Goal: Find specific page/section: Find specific page/section

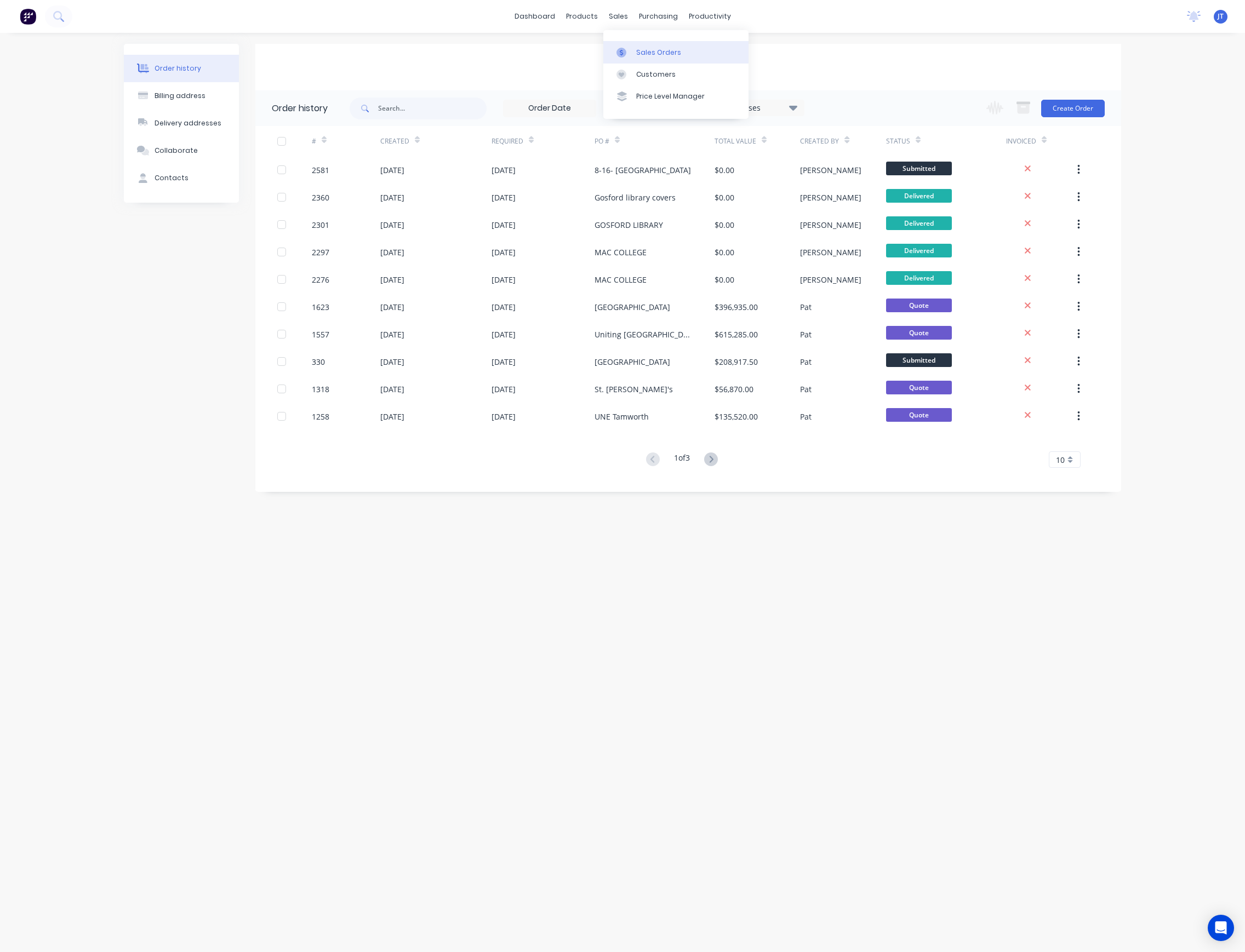
click at [681, 45] on link "Sales Orders" at bounding box center [675, 52] width 145 height 22
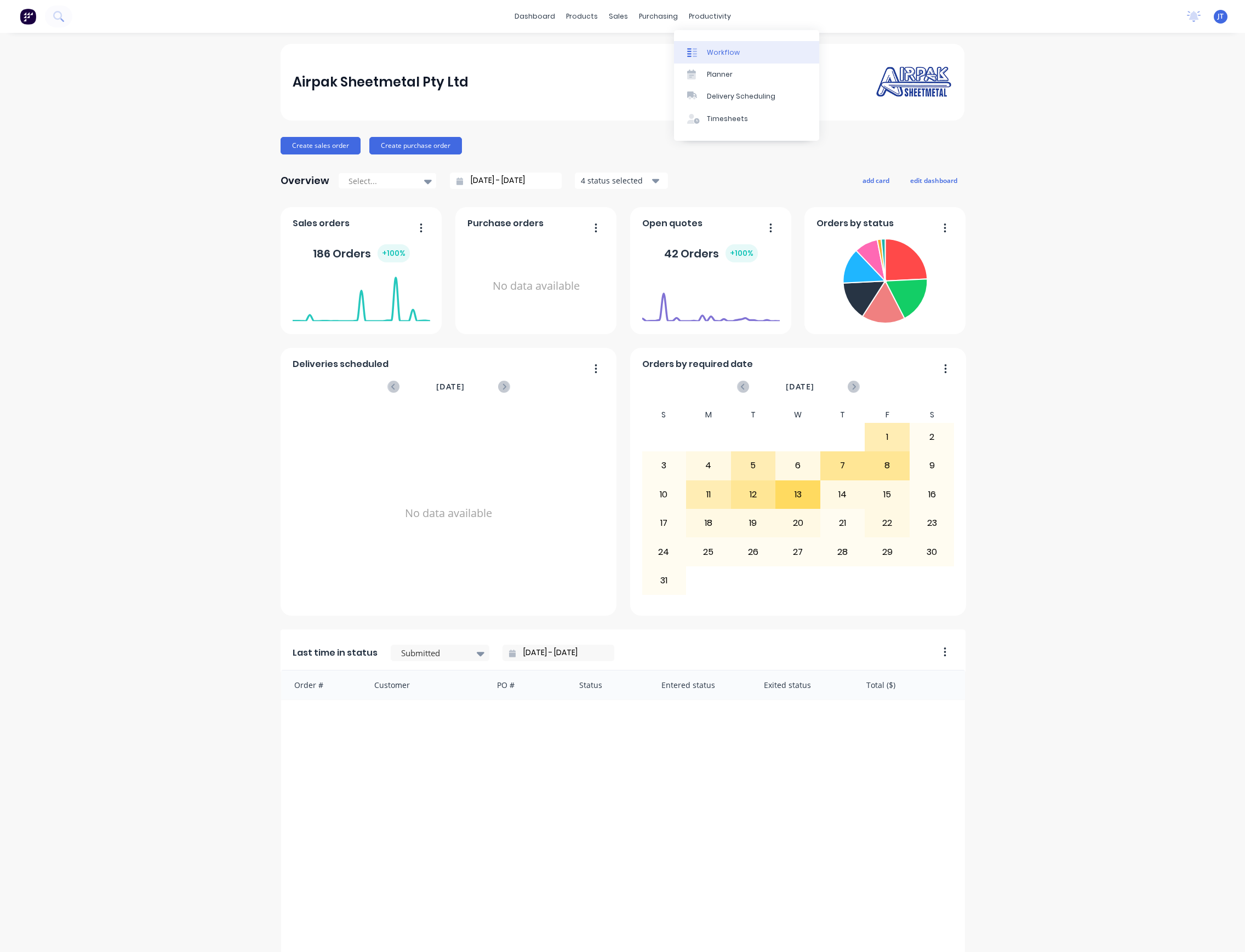
click at [728, 47] on div "Workflow" at bounding box center [723, 52] width 33 height 10
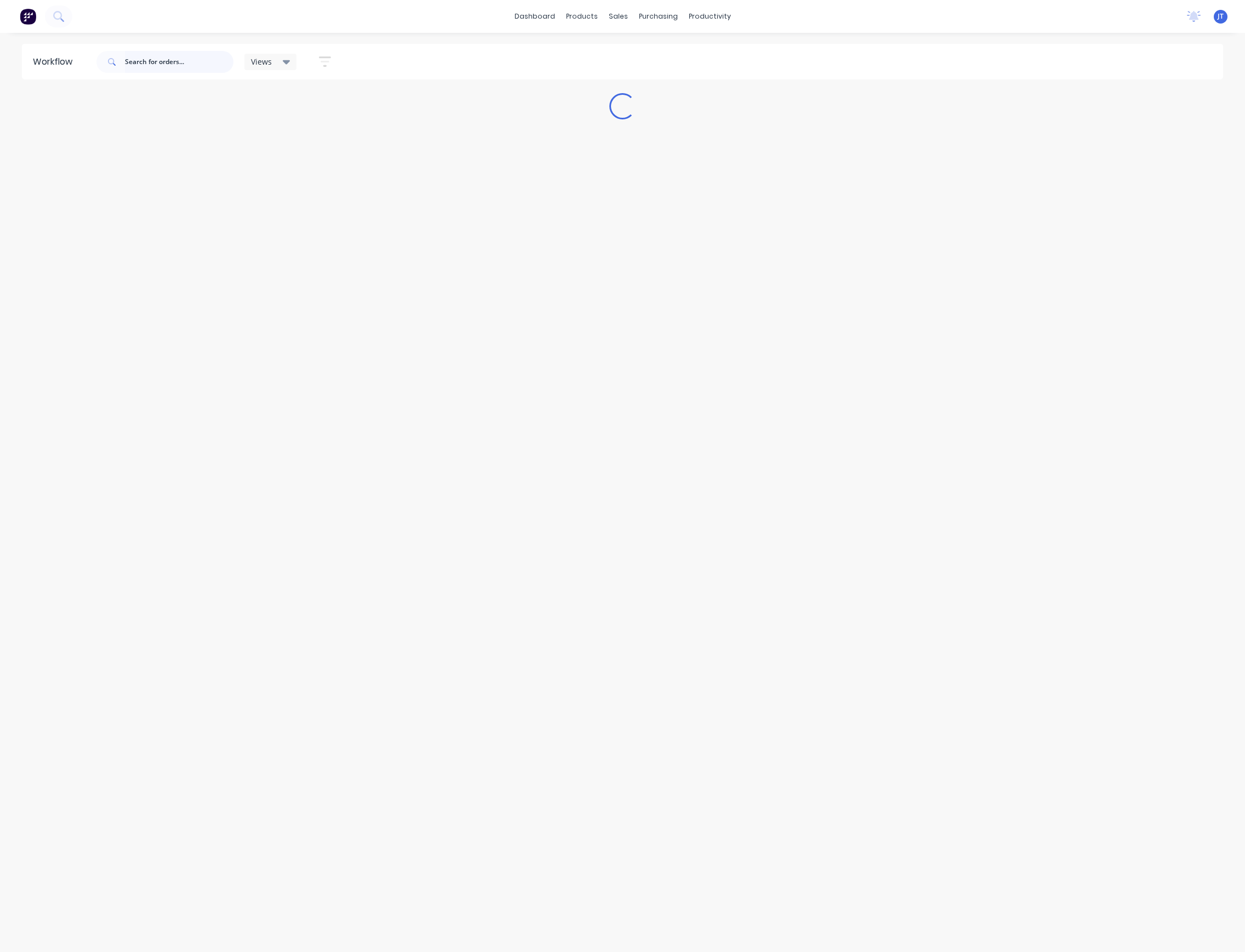
click at [172, 64] on input "text" at bounding box center [179, 62] width 108 height 22
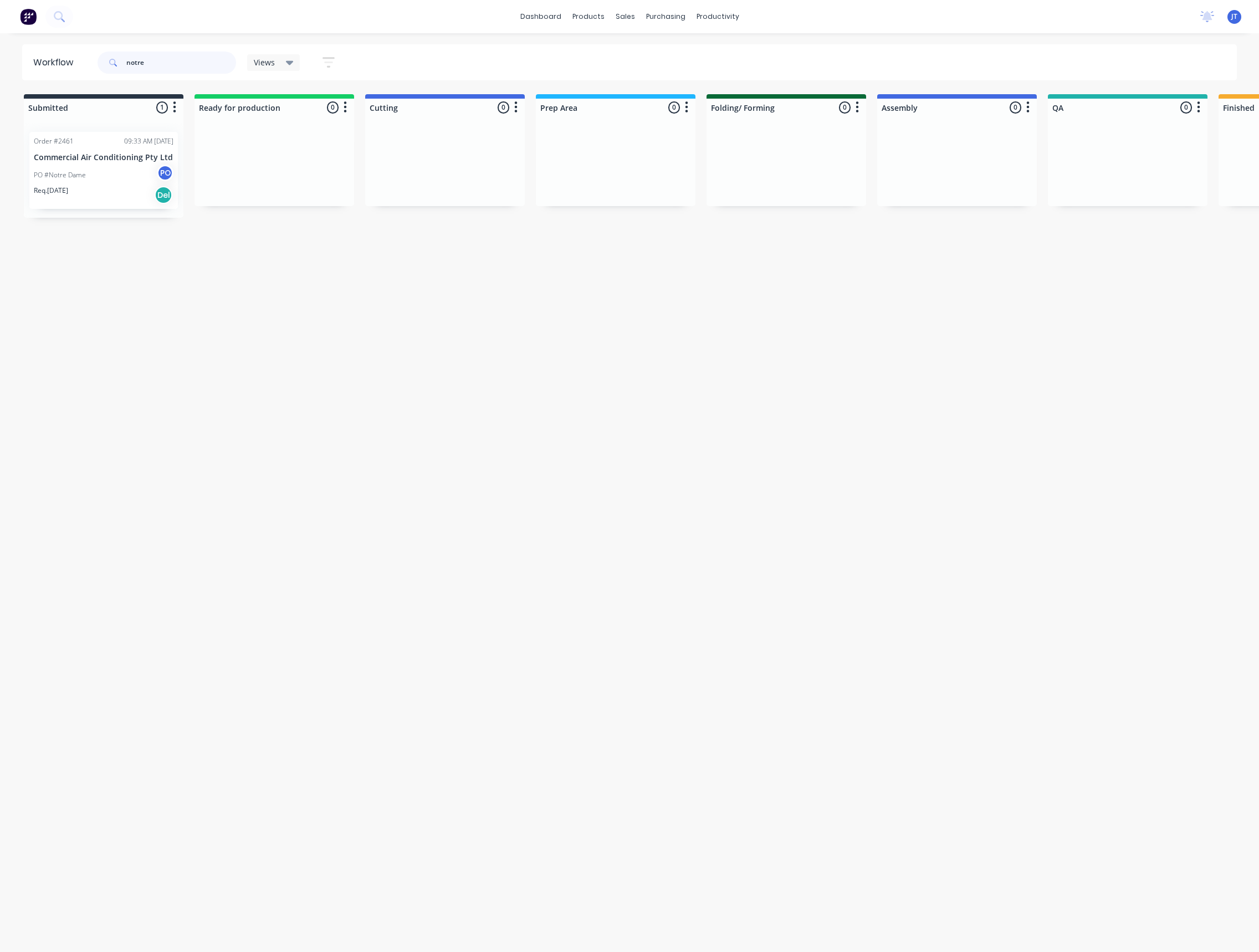
type input "notre"
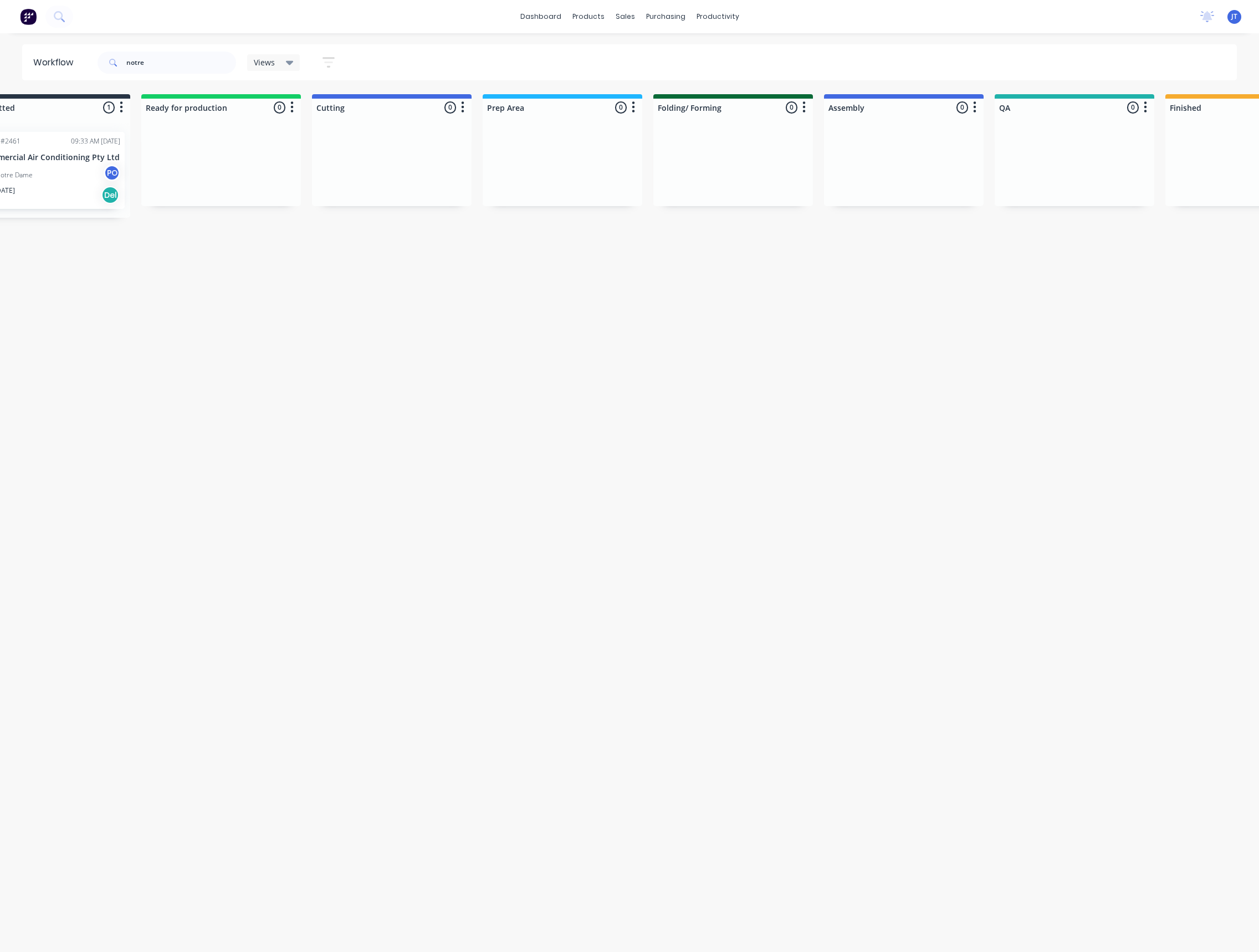
scroll to position [0, 910]
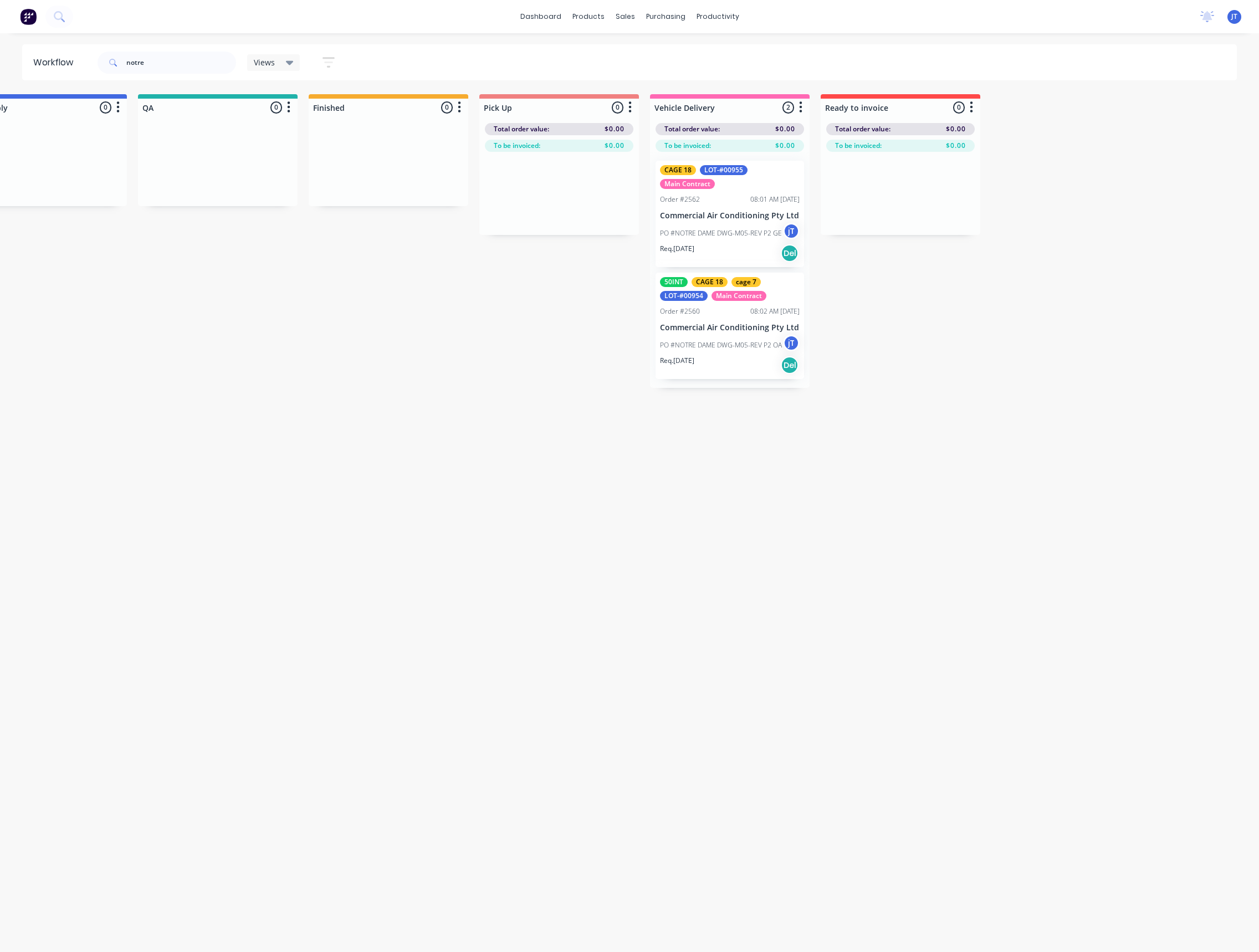
drag, startPoint x: 646, startPoint y: 306, endPoint x: 804, endPoint y: 338, distance: 161.2
click at [723, 236] on p "PO #NOTRE DAME DWG-M05-REV P2 GE" at bounding box center [720, 233] width 122 height 10
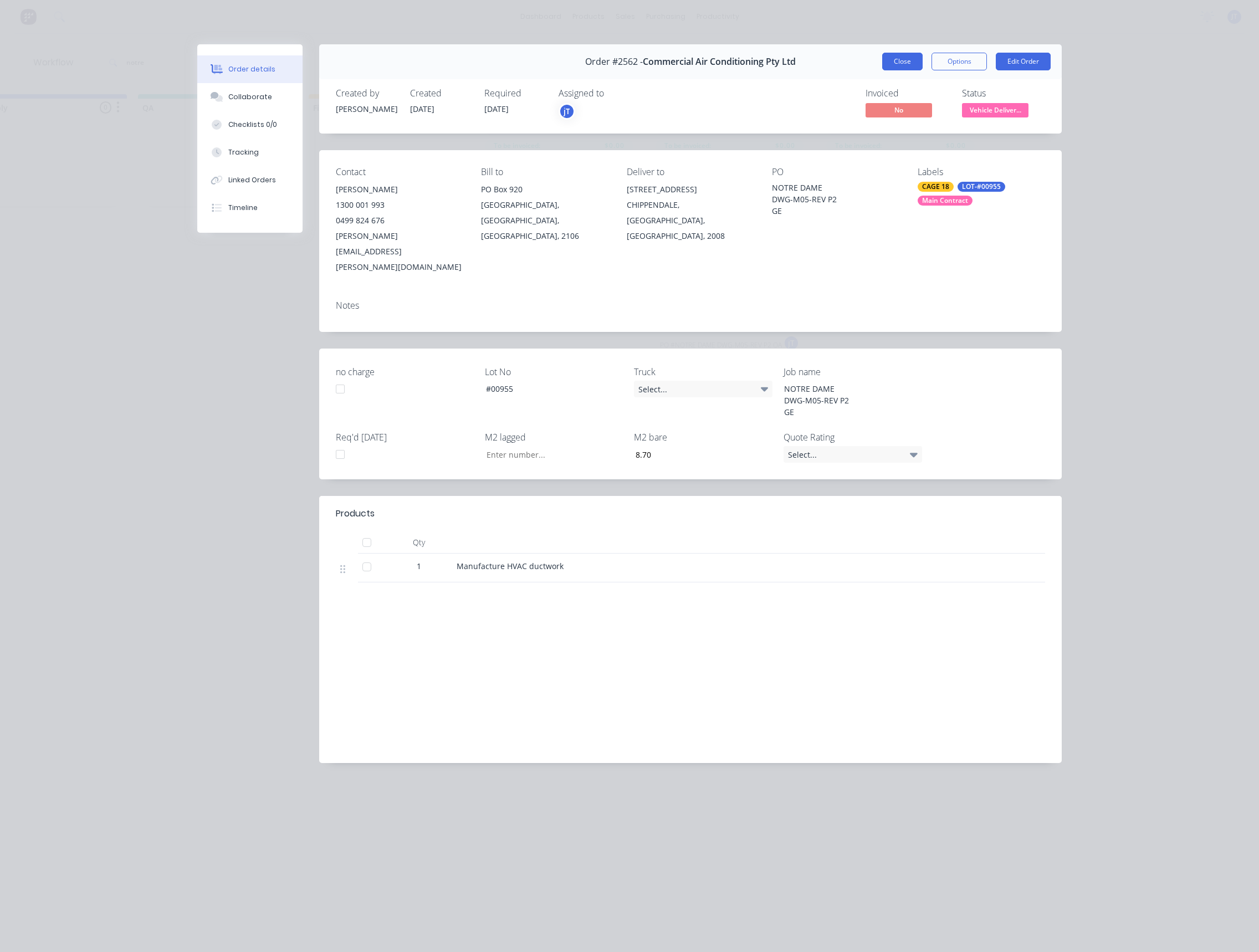
click at [903, 54] on button "Close" at bounding box center [902, 61] width 40 height 18
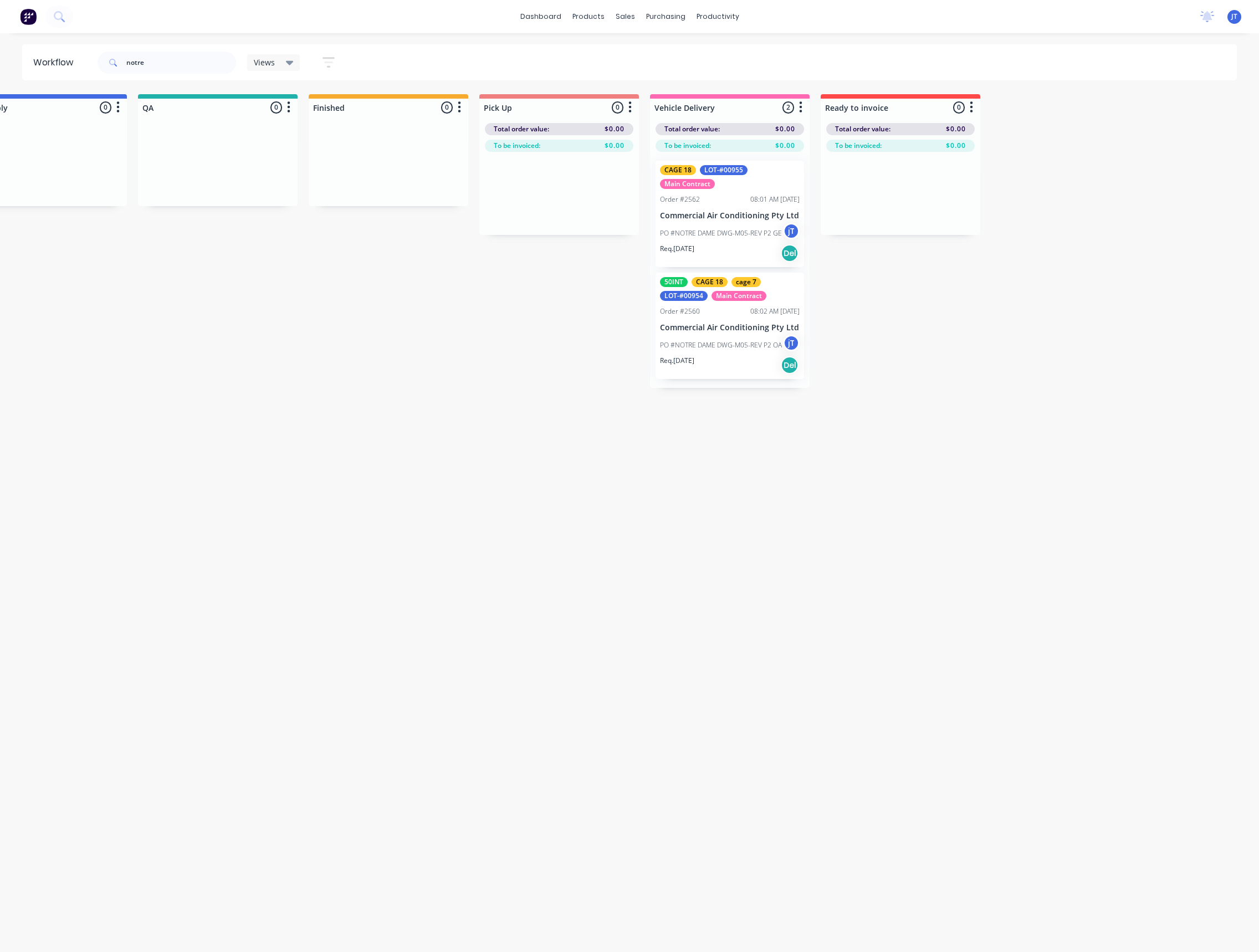
click at [720, 321] on div "50INT CAGE 18 cage 7 LOT-#00954 Main Contract Order #2560 08:02 AM 12/08/25 Com…" at bounding box center [729, 326] width 148 height 106
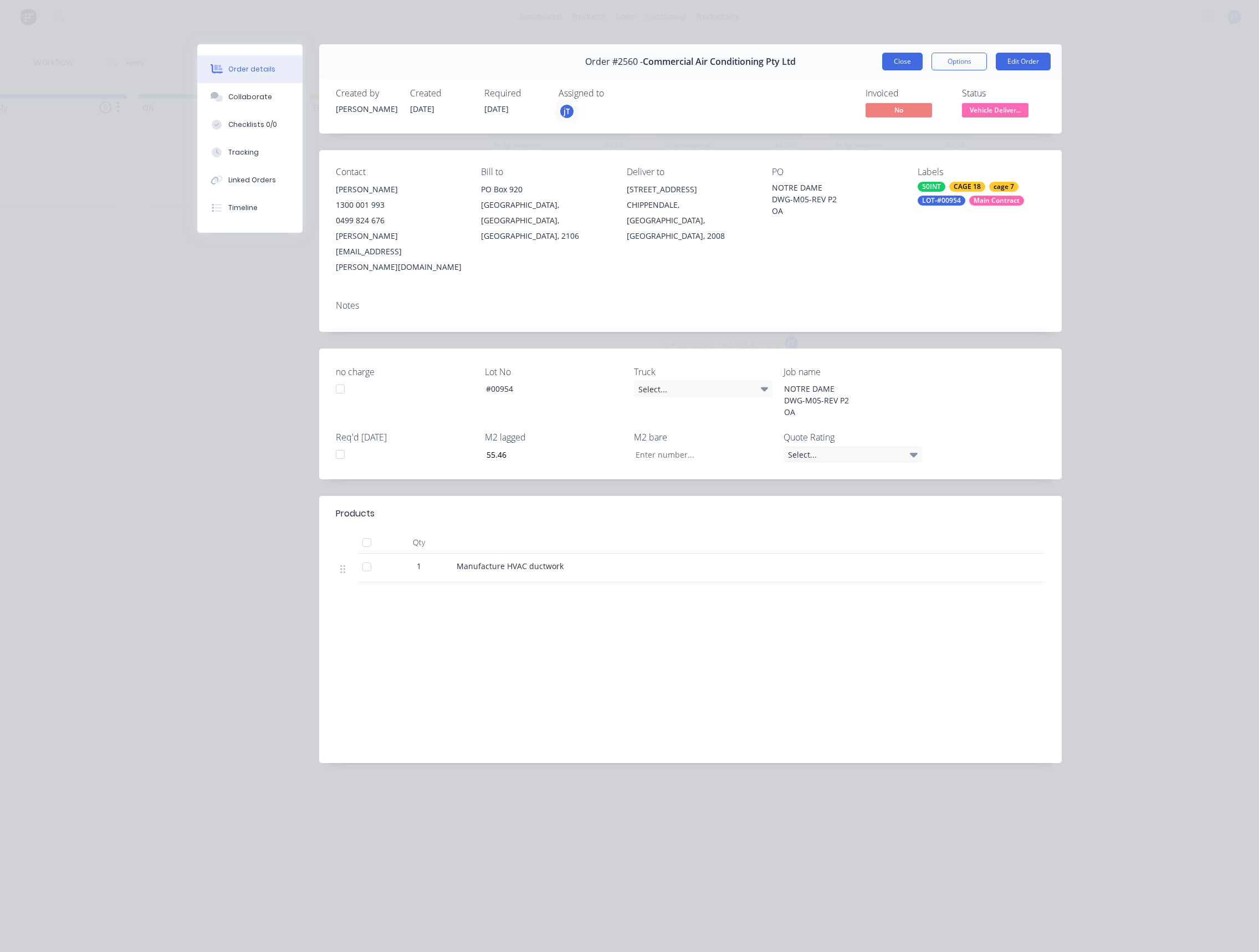
click at [896, 56] on button "Close" at bounding box center [902, 61] width 40 height 18
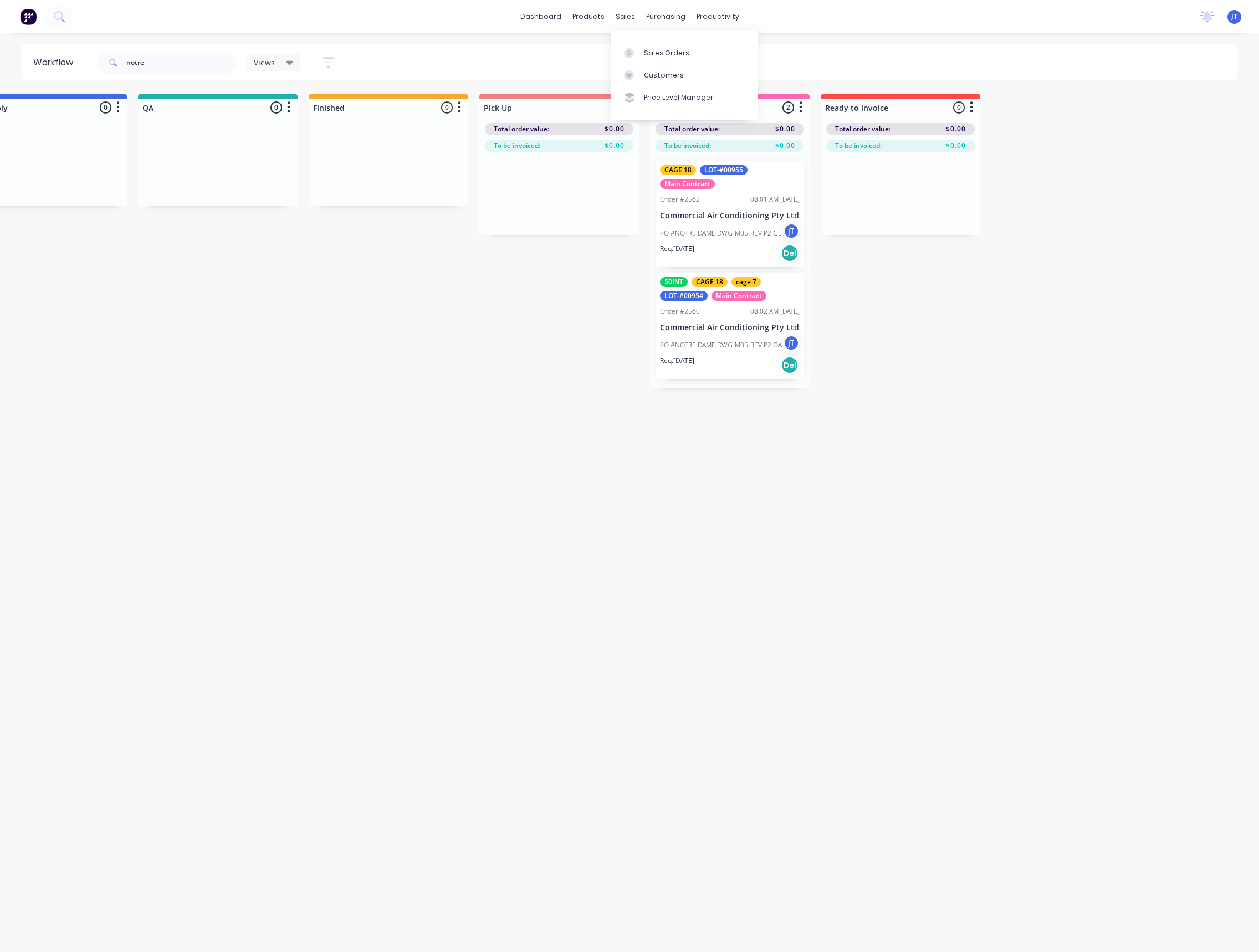
drag, startPoint x: 148, startPoint y: 67, endPoint x: 112, endPoint y: 67, distance: 36.0
click at [112, 67] on div "notre" at bounding box center [166, 63] width 139 height 22
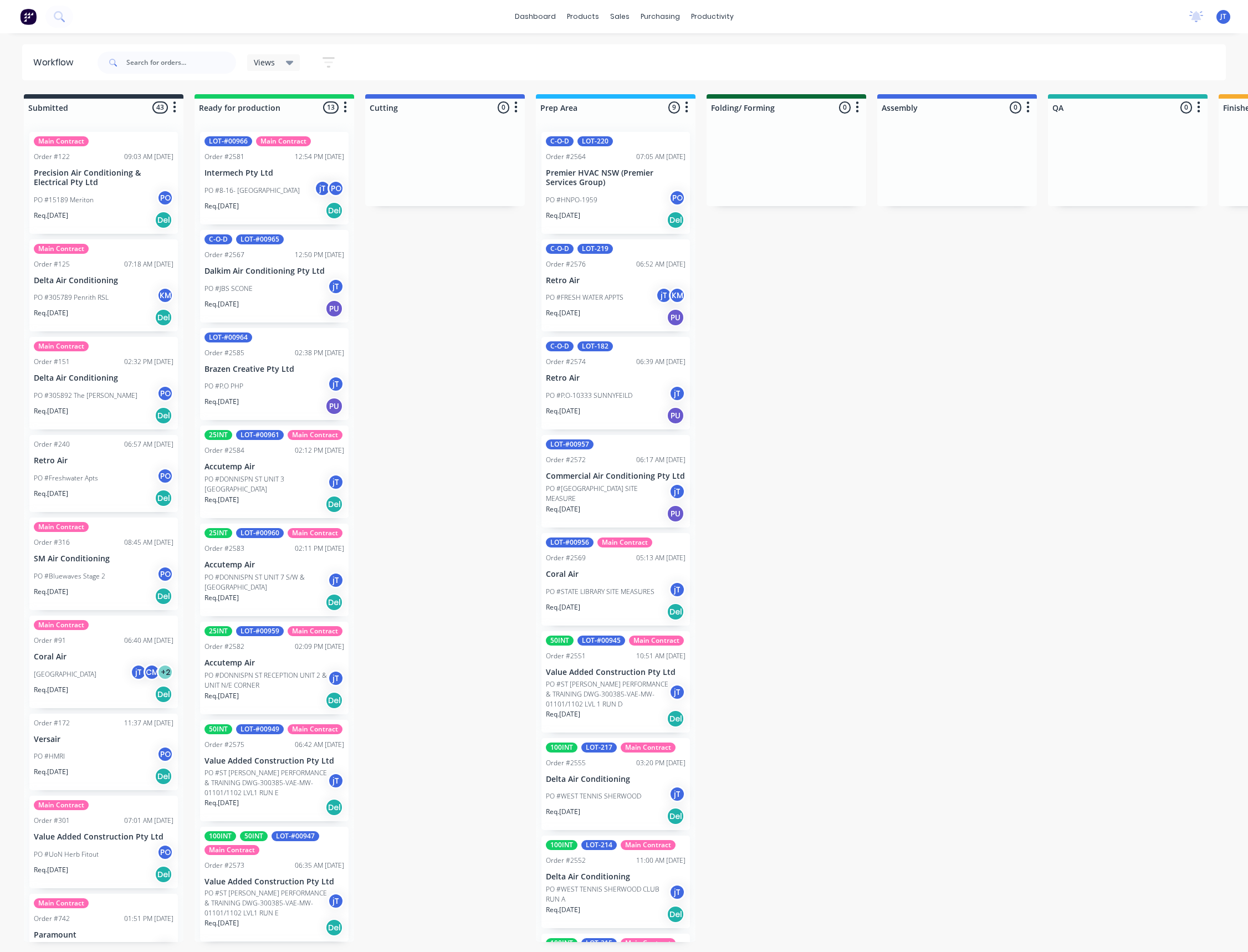
scroll to position [0, 1]
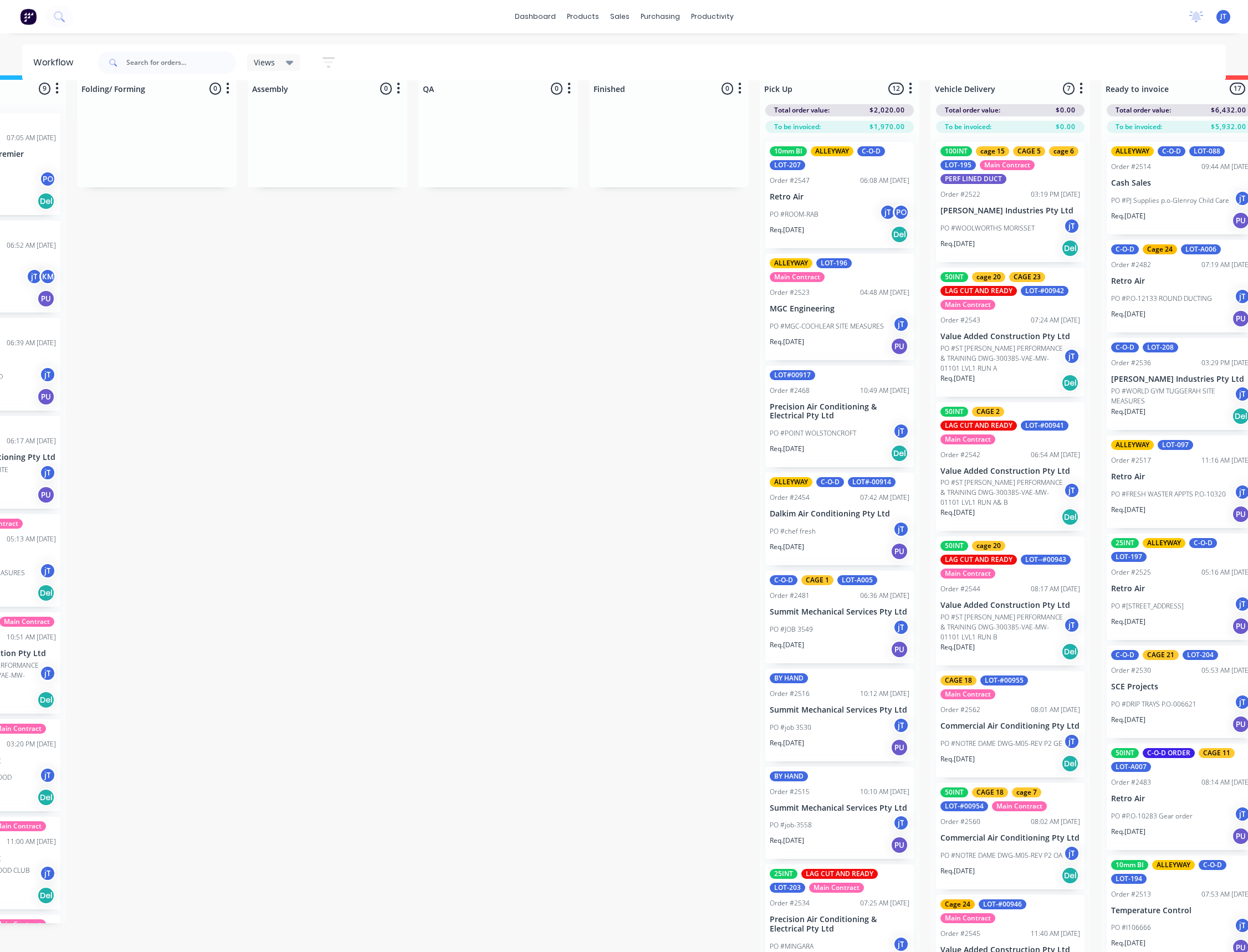
drag, startPoint x: 909, startPoint y: 240, endPoint x: 996, endPoint y: 265, distance: 90.5
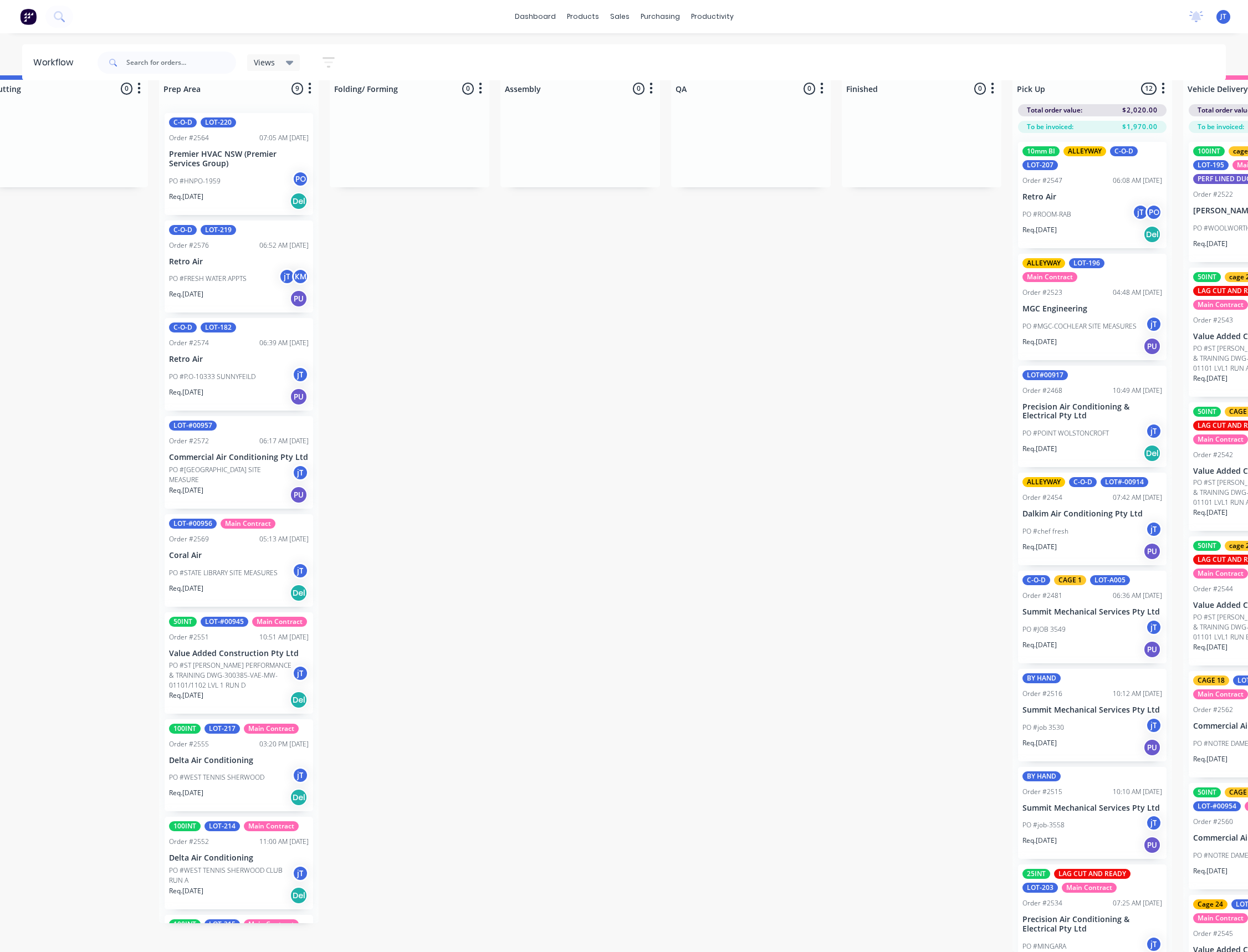
scroll to position [30, 0]
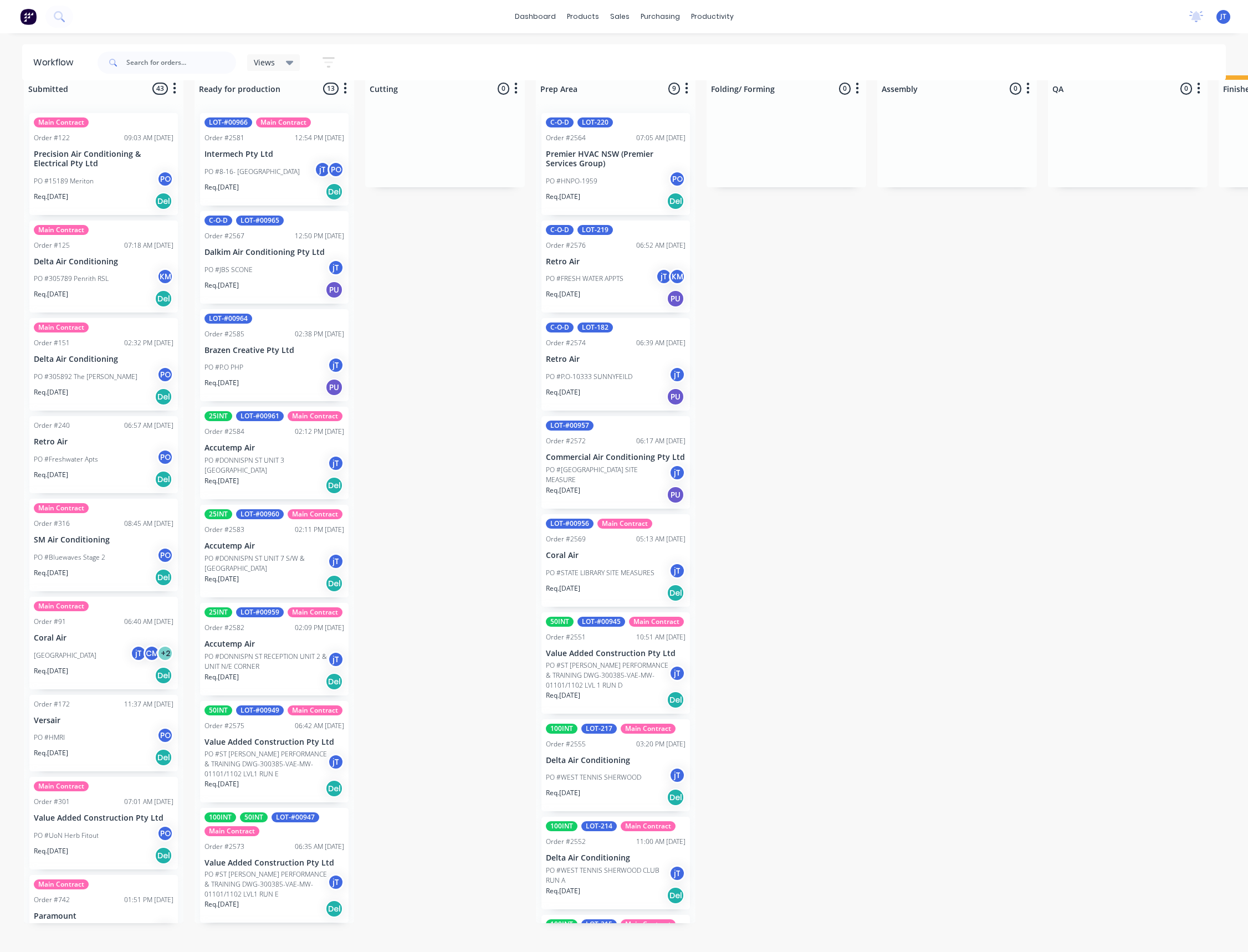
drag, startPoint x: 613, startPoint y: 369, endPoint x: 482, endPoint y: 379, distance: 131.4
